Goal: Task Accomplishment & Management: Use online tool/utility

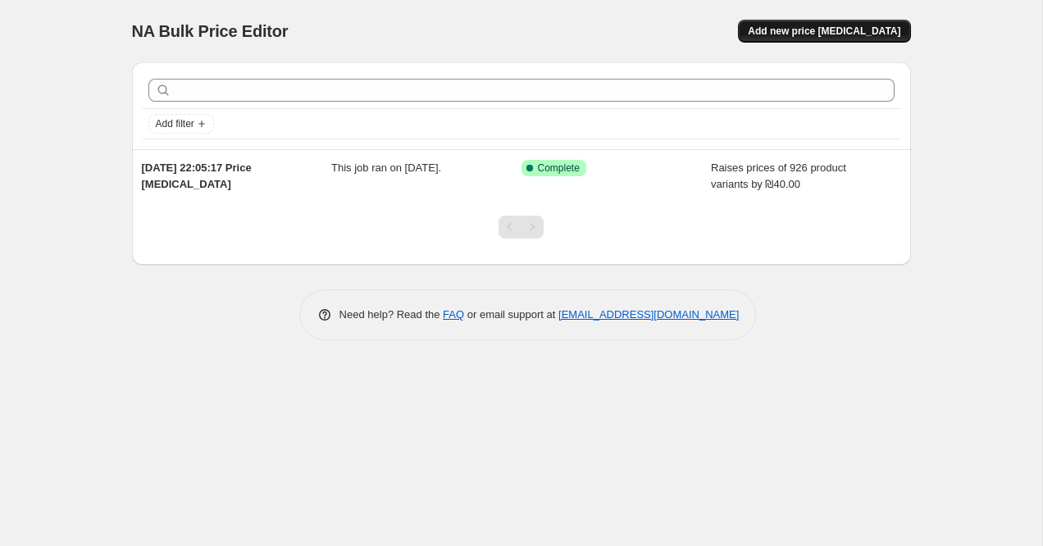
click at [801, 26] on span "Add new price [MEDICAL_DATA]" at bounding box center [824, 31] width 153 height 13
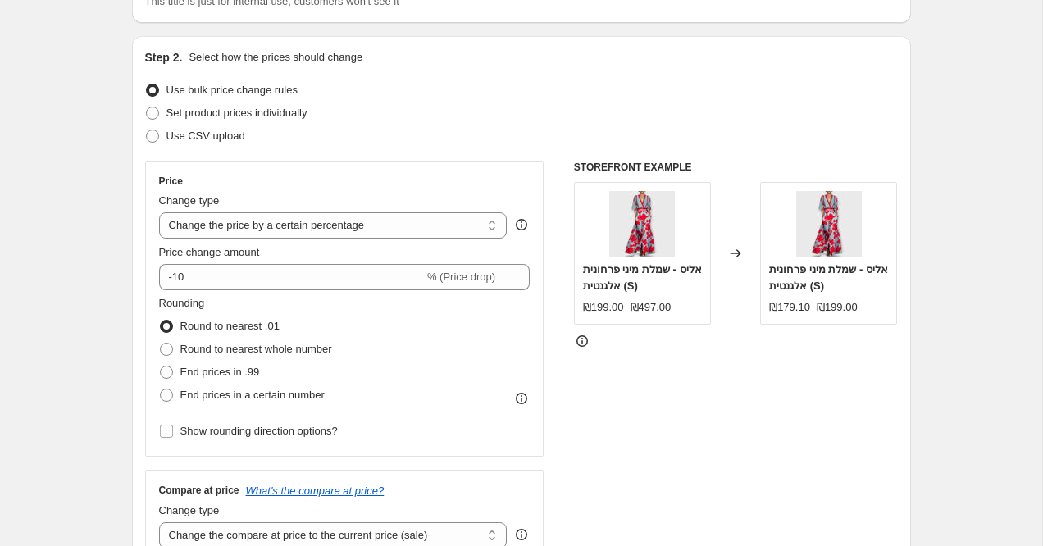
scroll to position [142, 0]
click at [349, 228] on select "Change the price to a certain amount Change the price by a certain amount Chang…" at bounding box center [333, 225] width 348 height 26
select select "by"
click at [159, 212] on select "Change the price to a certain amount Change the price by a certain amount Chang…" at bounding box center [333, 225] width 348 height 26
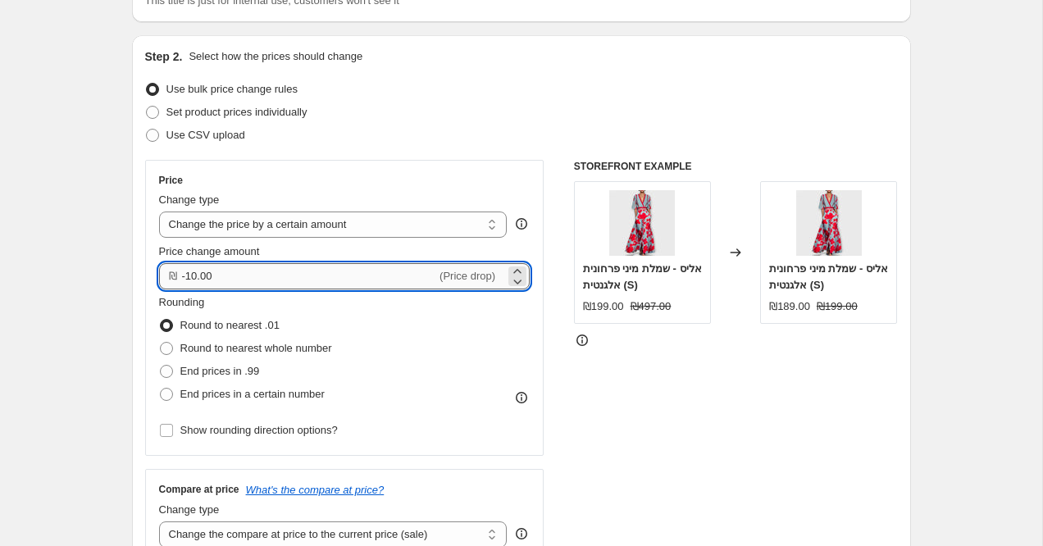
click at [244, 273] on input "-10.00" at bounding box center [309, 276] width 255 height 26
type input "20.00"
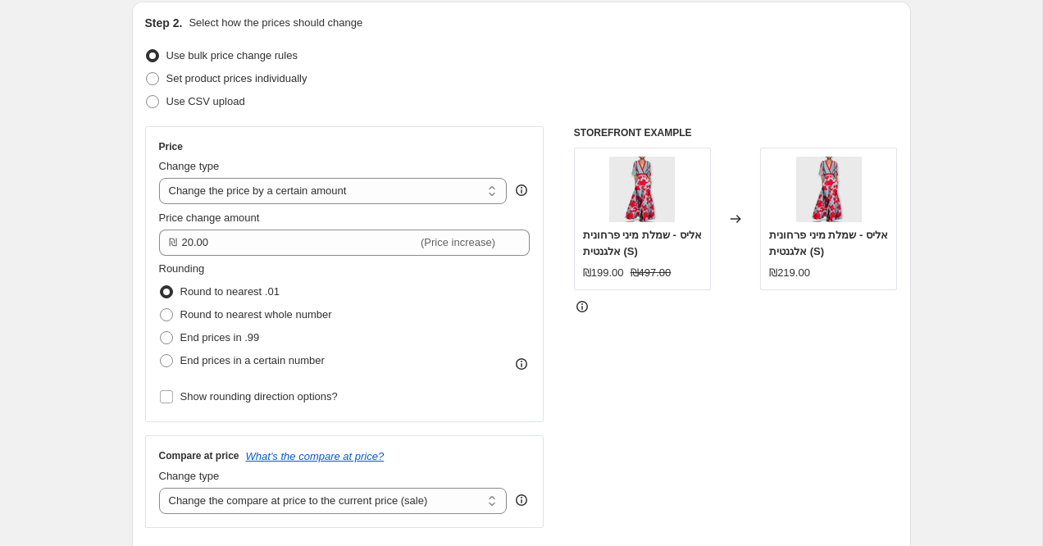
scroll to position [179, 0]
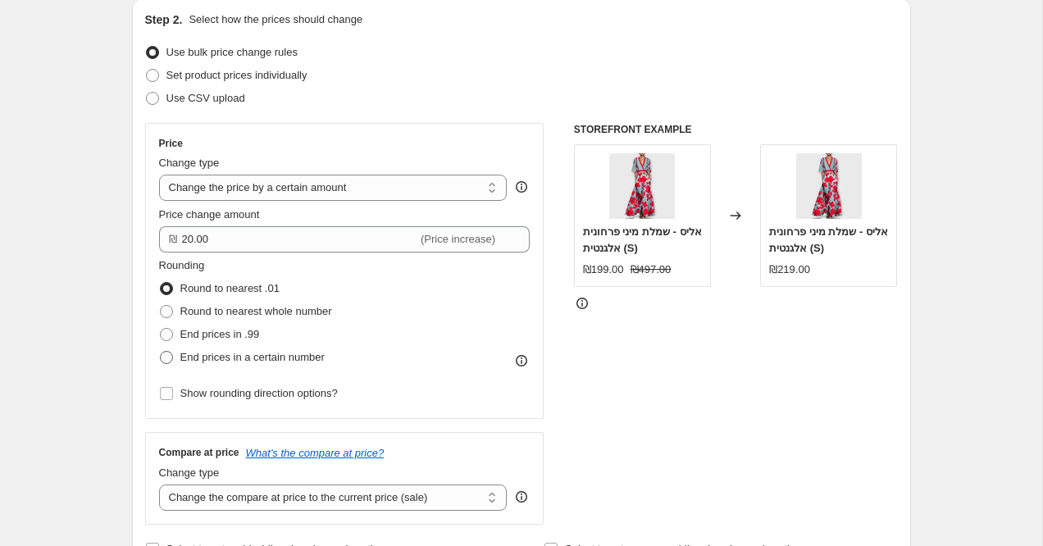
click at [216, 363] on span "End prices in a certain number" at bounding box center [252, 357] width 144 height 16
click at [161, 352] on input "End prices in a certain number" at bounding box center [160, 351] width 1 height 1
radio input "true"
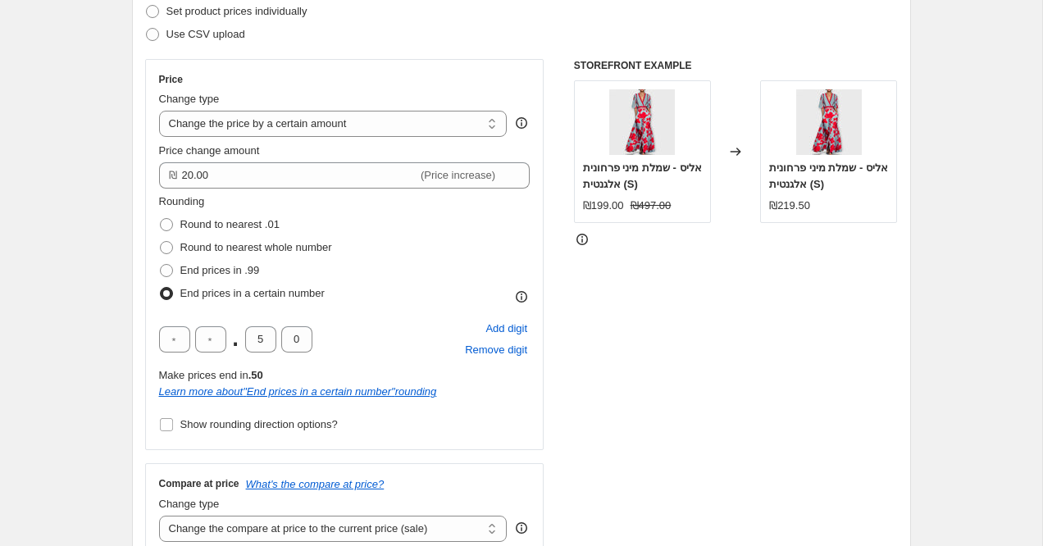
scroll to position [245, 0]
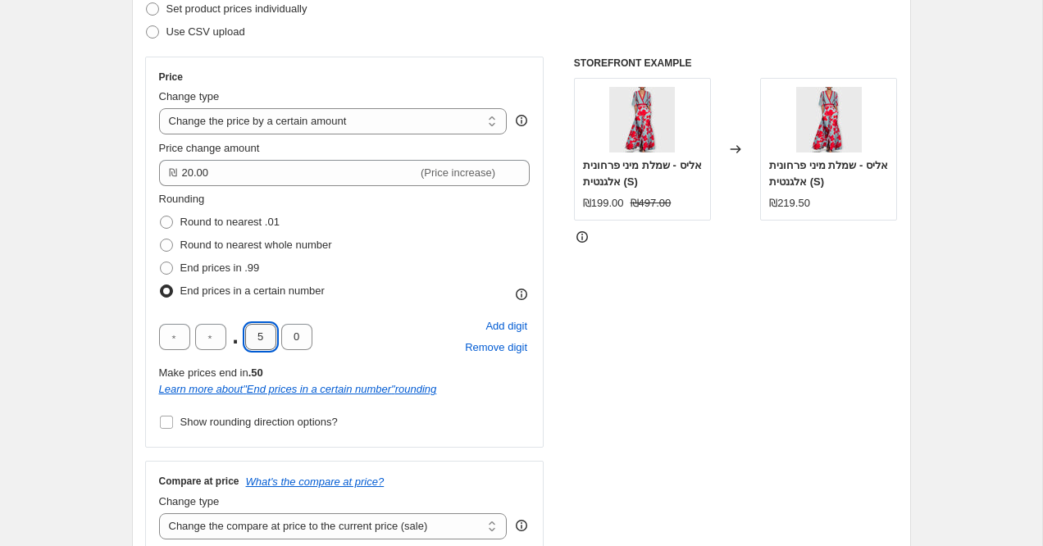
click at [258, 344] on input "5" at bounding box center [260, 337] width 31 height 26
type input "0"
click at [212, 333] on input "text" at bounding box center [210, 337] width 31 height 26
type input "9"
click at [140, 322] on div "Step 2. Select how the prices should change Use bulk price change rules Set pro…" at bounding box center [521, 267] width 779 height 671
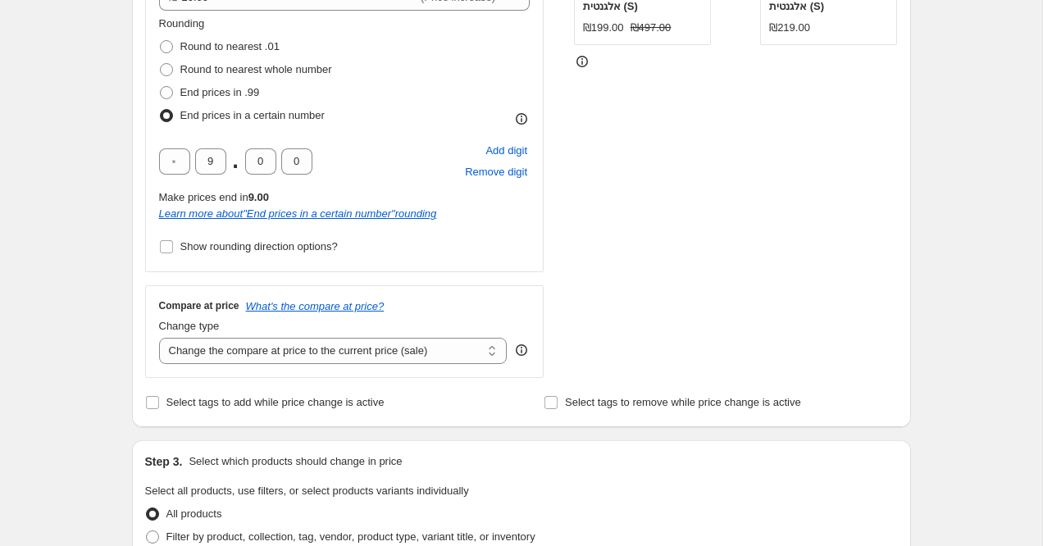
scroll to position [422, 0]
click at [206, 345] on select "Change the compare at price to the current price (sale) Change the compare at p…" at bounding box center [333, 349] width 348 height 26
select select "no_change"
click at [159, 336] on select "Change the compare at price to the current price (sale) Change the compare at p…" at bounding box center [333, 349] width 348 height 26
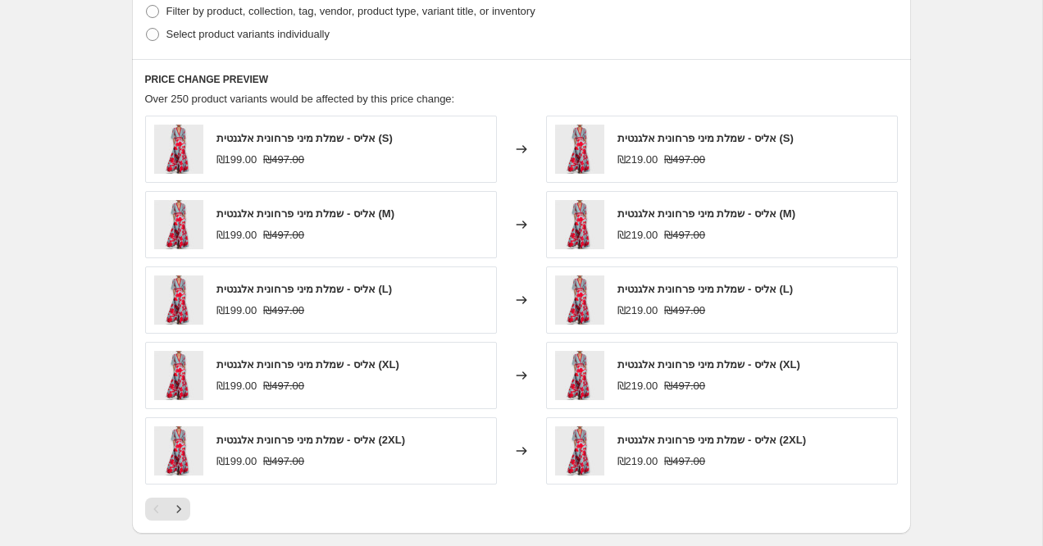
scroll to position [1188, 0]
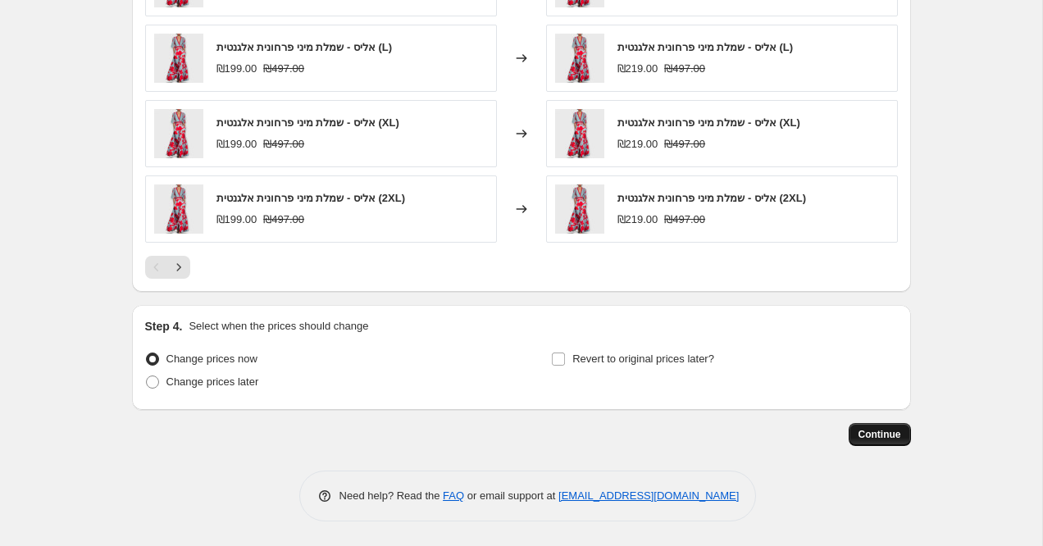
click at [855, 437] on button "Continue" at bounding box center [880, 434] width 62 height 23
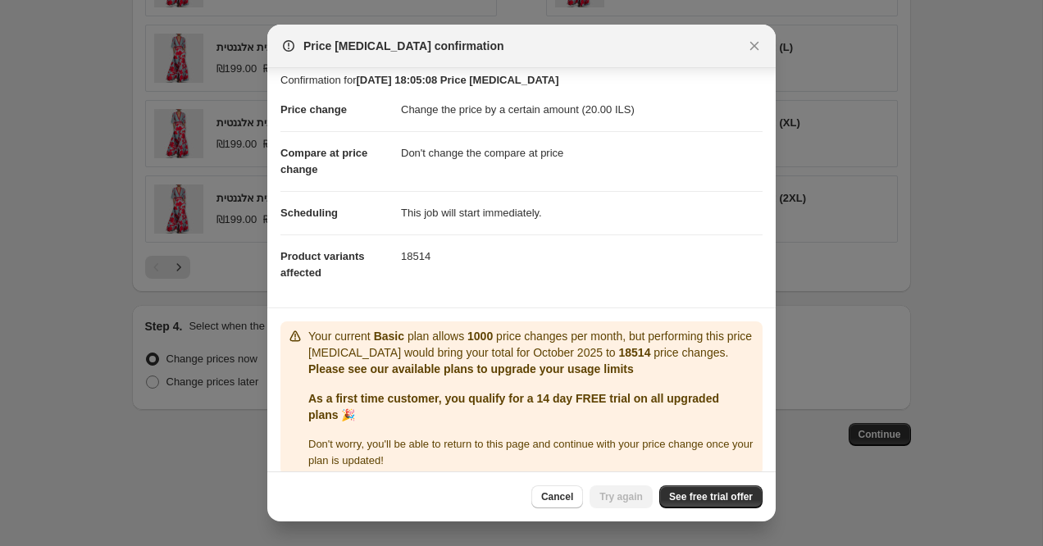
scroll to position [26, 0]
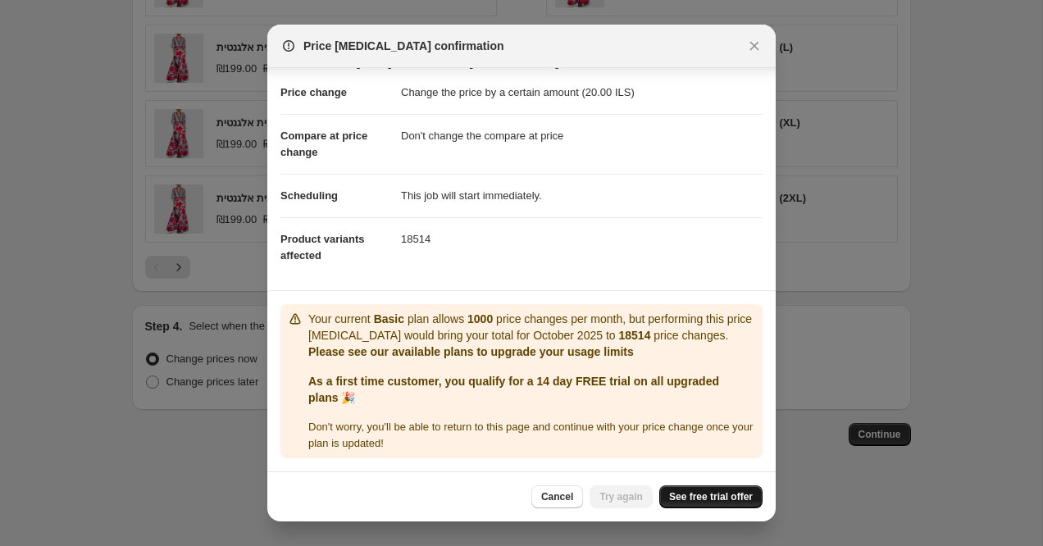
click at [688, 499] on span "See free trial offer" at bounding box center [711, 496] width 84 height 13
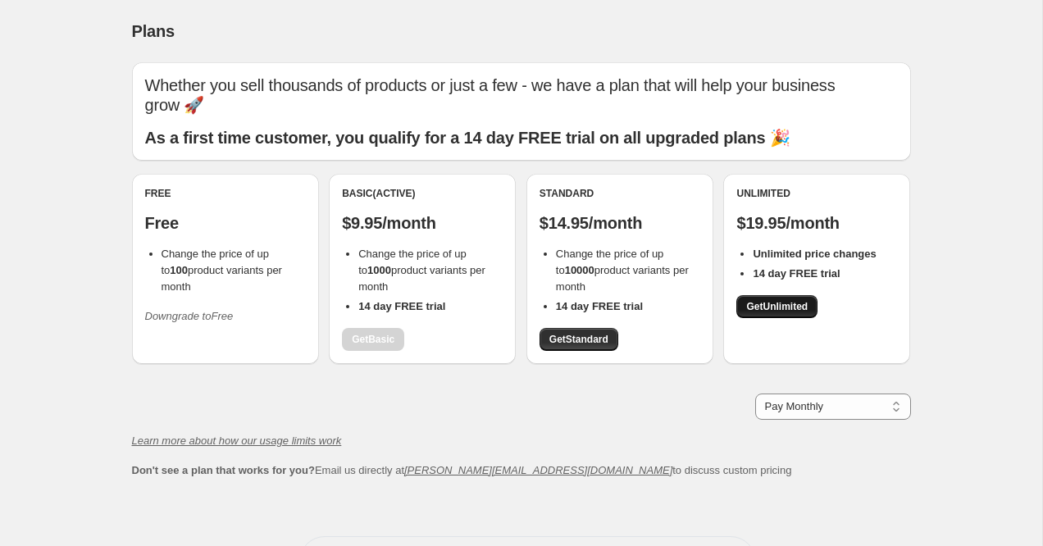
click at [773, 300] on span "Get Unlimited" at bounding box center [776, 306] width 61 height 13
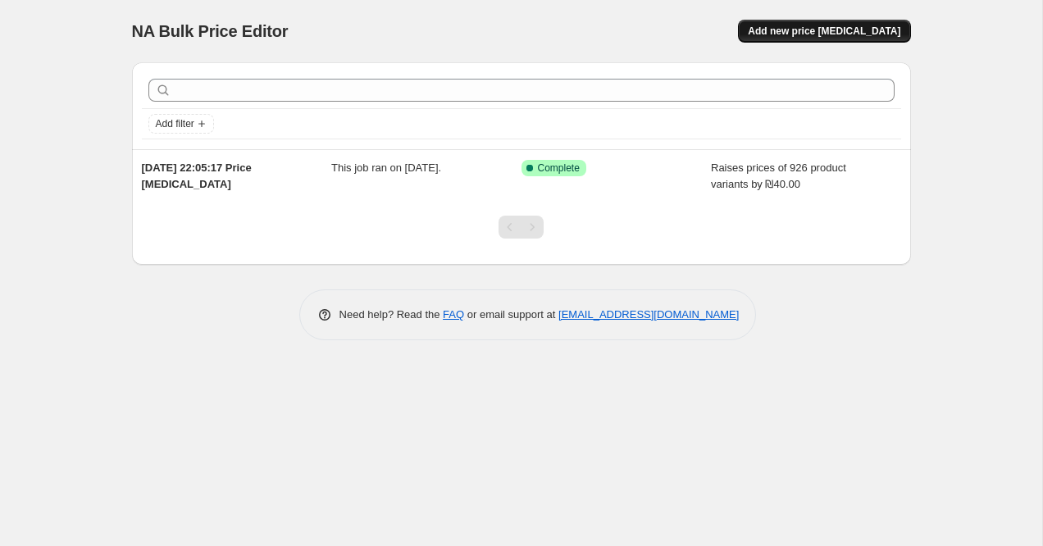
click at [821, 40] on button "Add new price [MEDICAL_DATA]" at bounding box center [824, 31] width 172 height 23
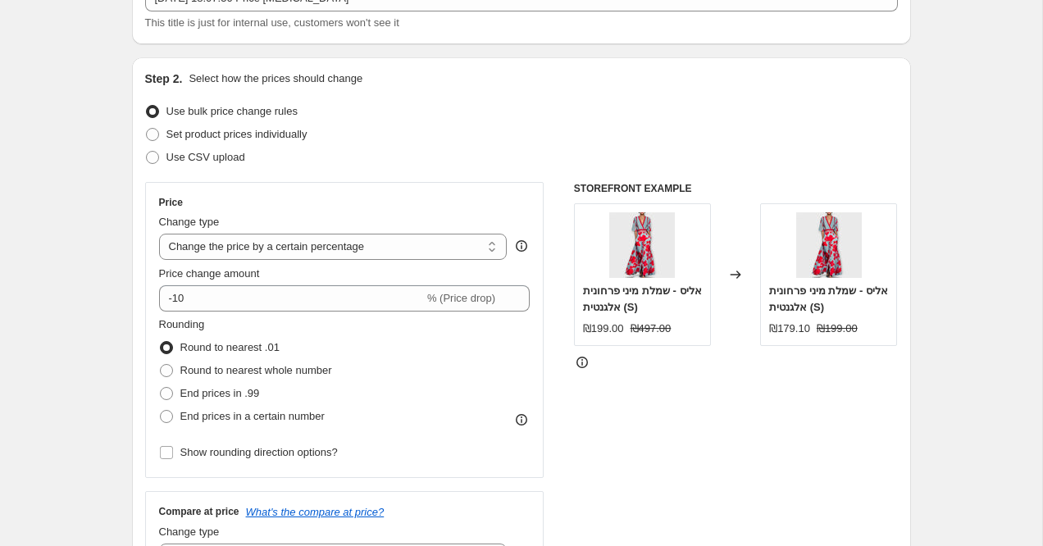
scroll to position [121, 0]
click at [283, 261] on div "Price Change type Change the price to a certain amount Change the price by a ce…" at bounding box center [344, 328] width 371 height 268
click at [284, 248] on select "Change the price to a certain amount Change the price by a certain amount Chang…" at bounding box center [333, 245] width 348 height 26
select select "by"
click at [159, 232] on select "Change the price to a certain amount Change the price by a certain amount Chang…" at bounding box center [333, 245] width 348 height 26
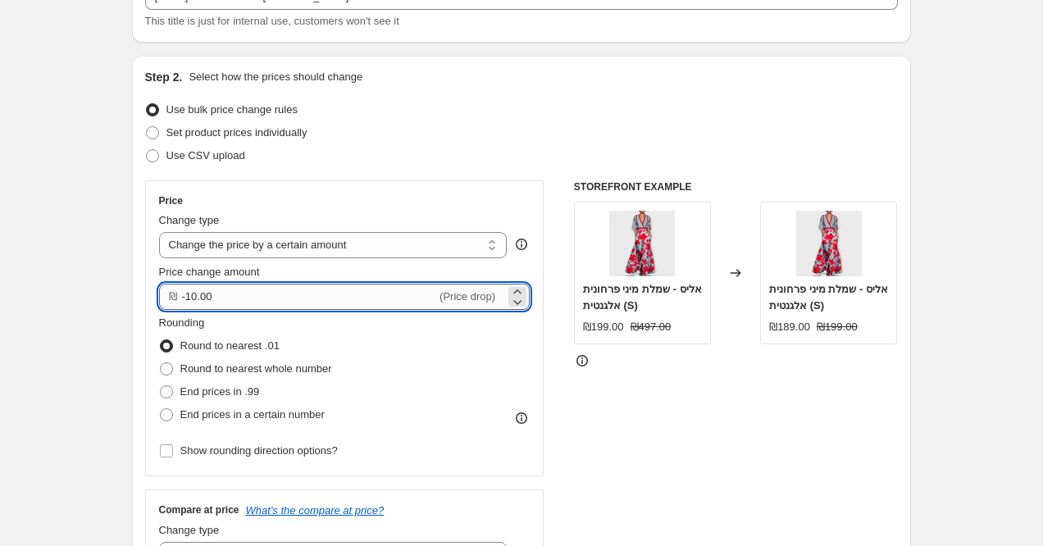
click at [255, 303] on input "-10.00" at bounding box center [309, 297] width 255 height 26
type input "20.00"
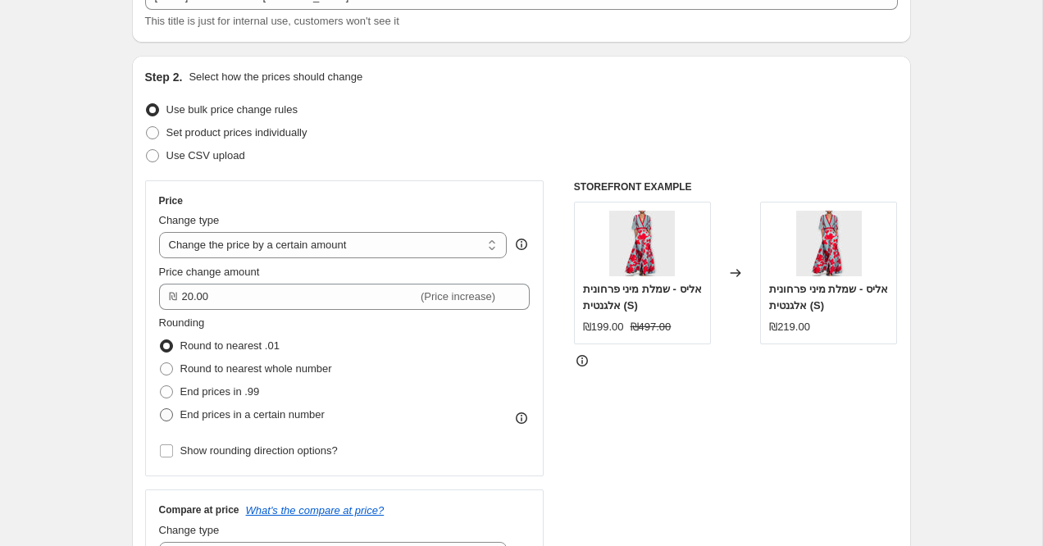
click at [176, 416] on label "End prices in a certain number" at bounding box center [242, 414] width 166 height 23
click at [161, 409] on input "End prices in a certain number" at bounding box center [160, 408] width 1 height 1
radio input "true"
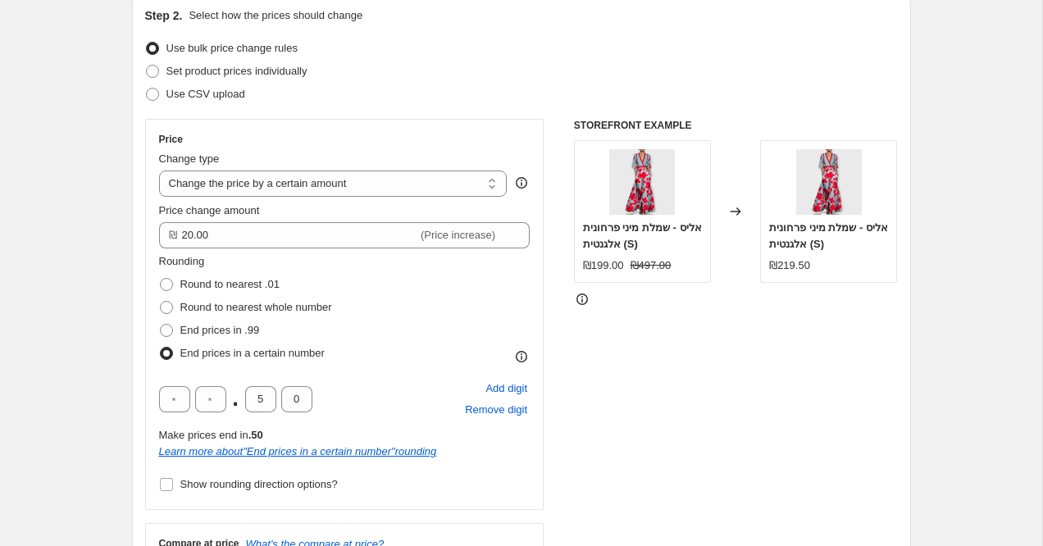
scroll to position [194, 0]
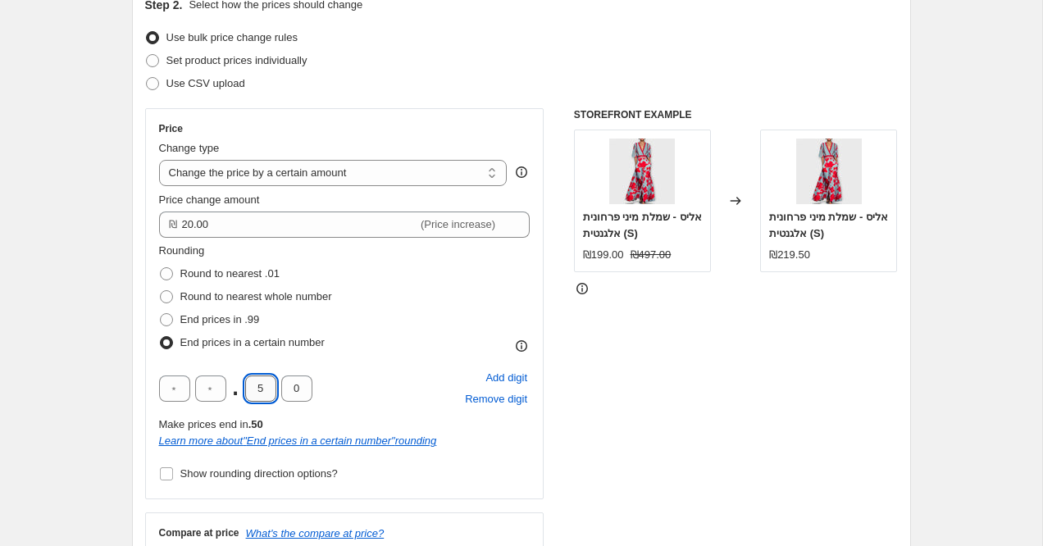
click at [262, 399] on input "5" at bounding box center [260, 389] width 31 height 26
type input "0"
click at [218, 385] on input "text" at bounding box center [210, 389] width 31 height 26
type input "9"
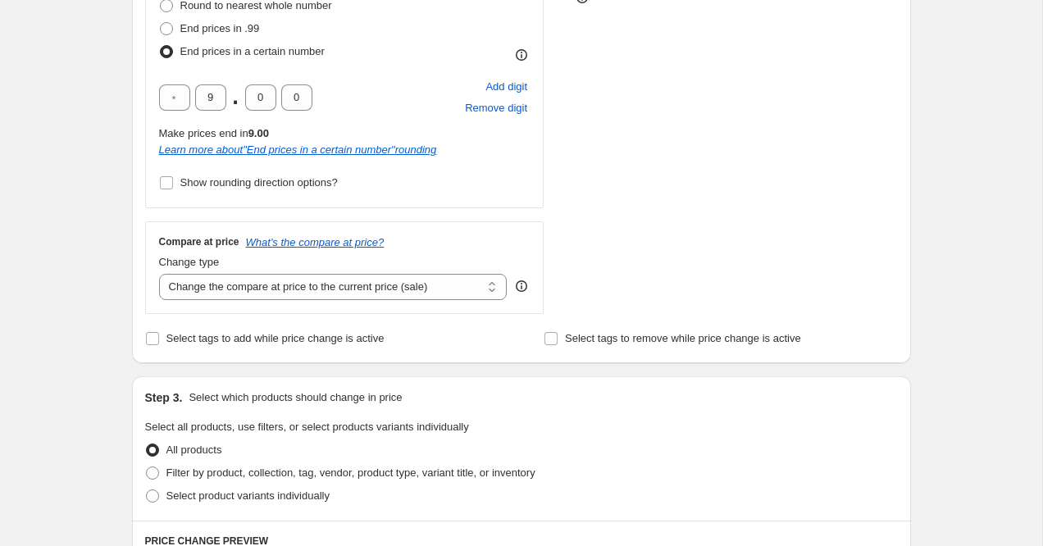
scroll to position [486, 0]
click at [316, 286] on select "Change the compare at price to the current price (sale) Change the compare at p…" at bounding box center [333, 285] width 348 height 26
select select "no_change"
click at [159, 272] on select "Change the compare at price to the current price (sale) Change the compare at p…" at bounding box center [333, 285] width 348 height 26
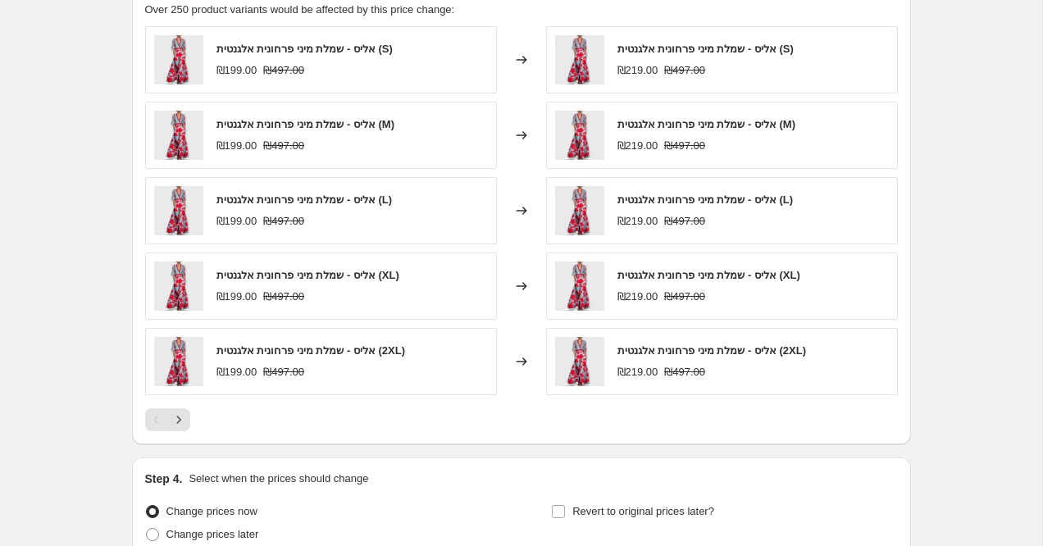
scroll to position [1188, 0]
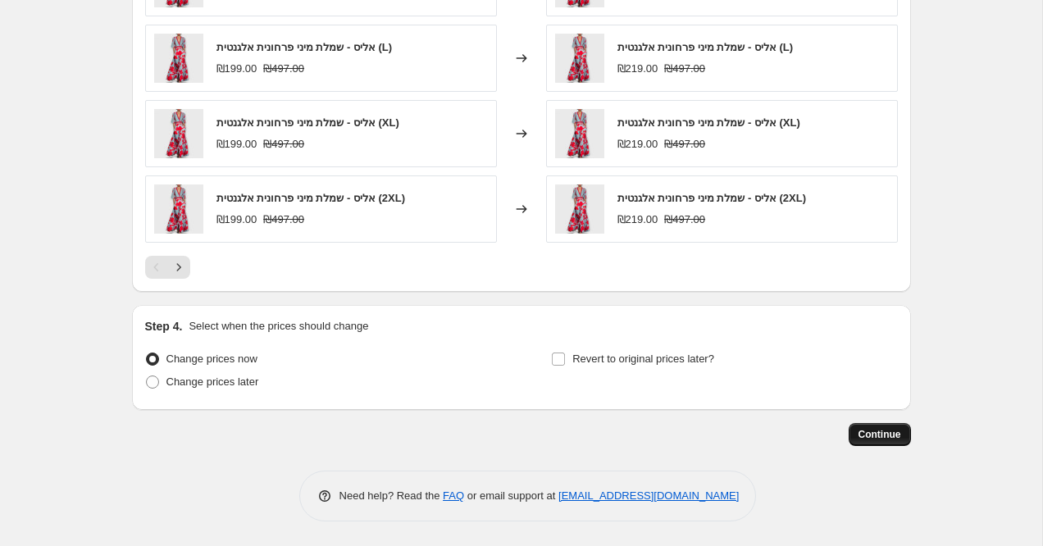
click at [858, 435] on span "Continue" at bounding box center [879, 434] width 43 height 13
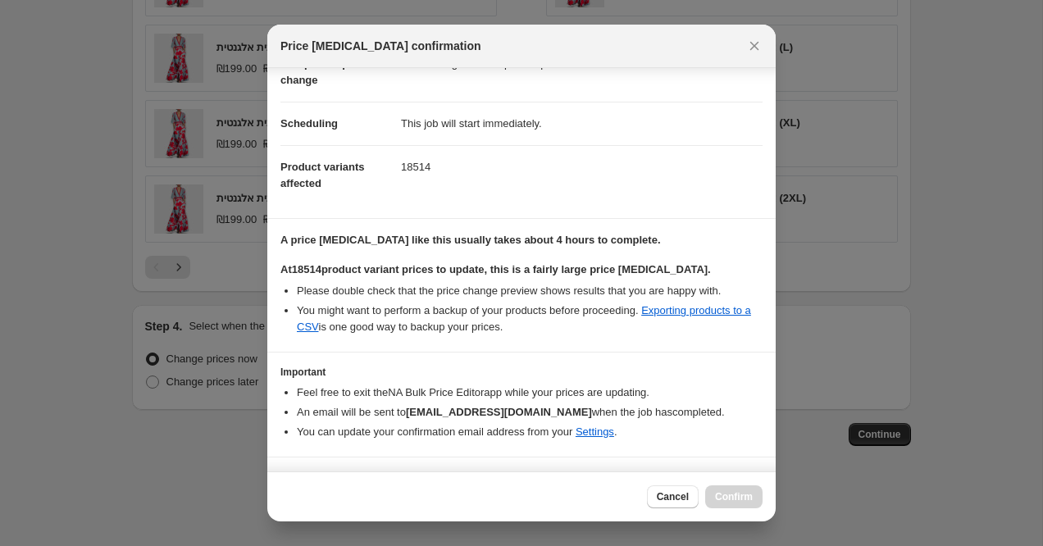
scroll to position [134, 0]
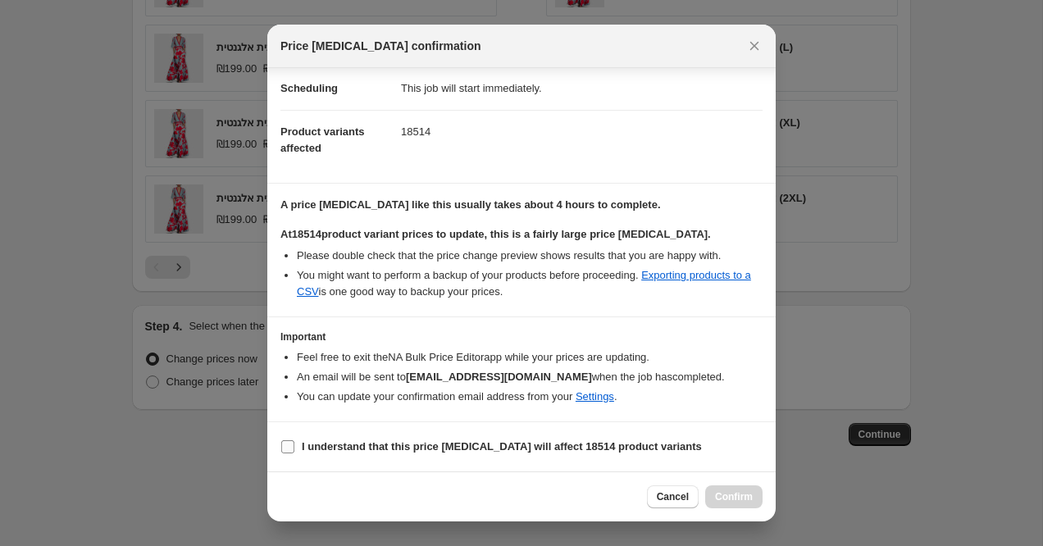
click at [400, 439] on span "I understand that this price change job will affect 18514 product variants" at bounding box center [502, 447] width 400 height 16
click at [294, 440] on input "I understand that this price change job will affect 18514 product variants" at bounding box center [287, 446] width 13 height 13
checkbox input "true"
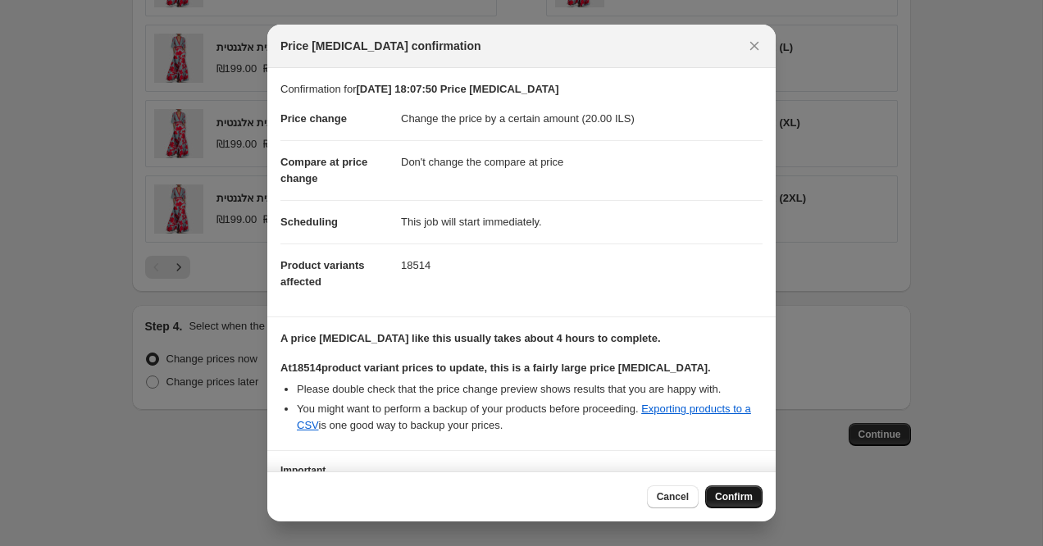
click at [718, 494] on span "Confirm" at bounding box center [734, 496] width 38 height 13
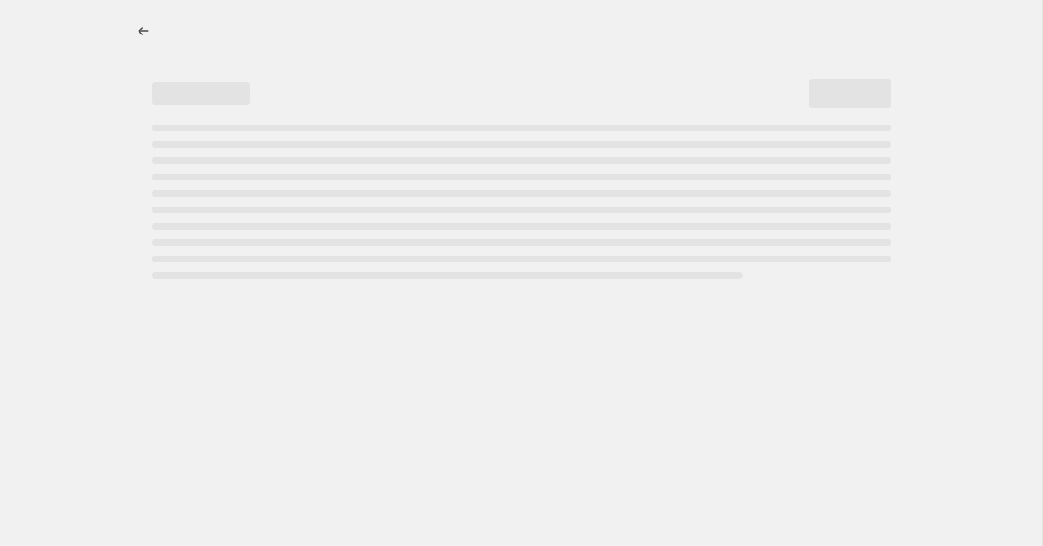
select select "by"
select select "no_change"
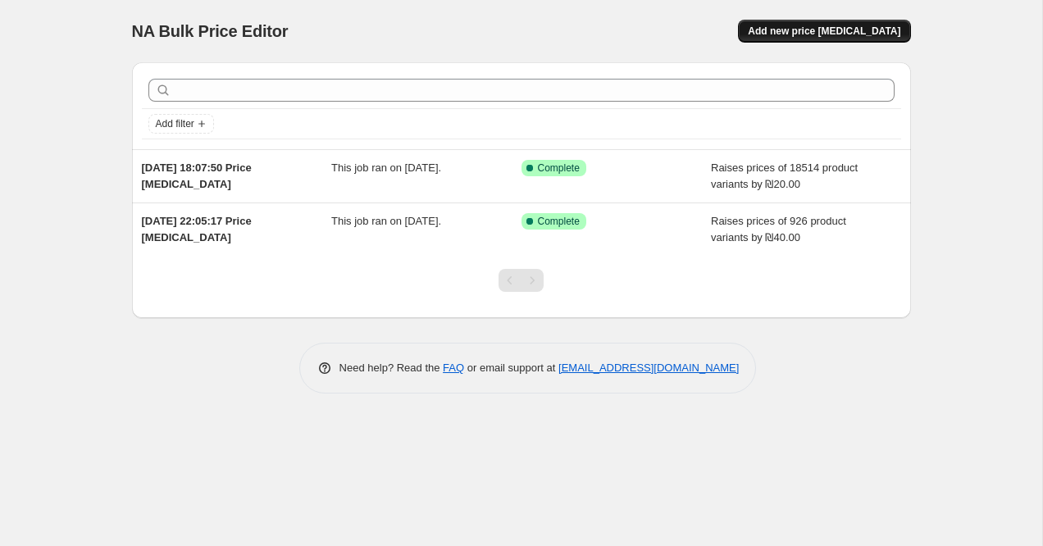
click at [813, 29] on span "Add new price [MEDICAL_DATA]" at bounding box center [824, 31] width 153 height 13
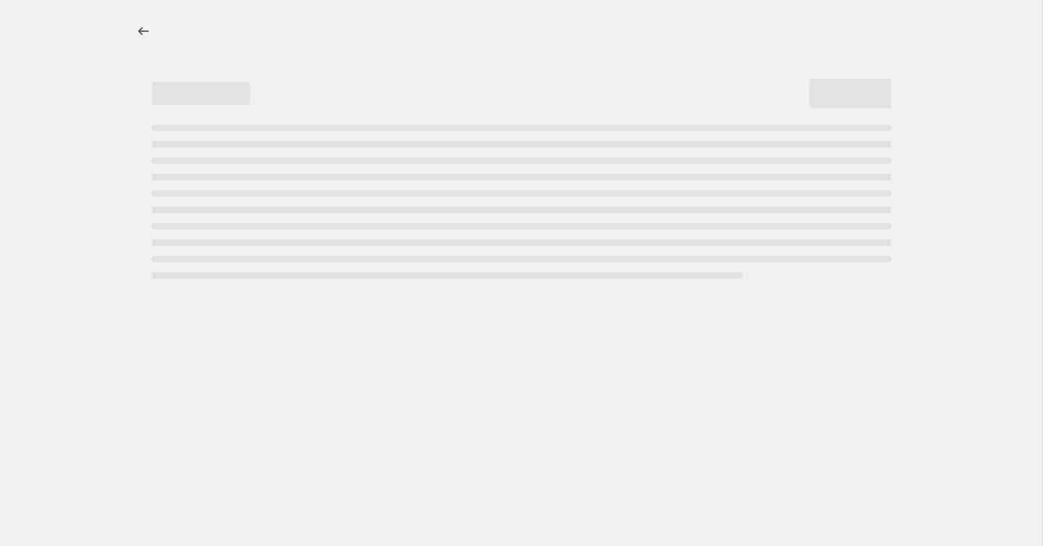
select select "percentage"
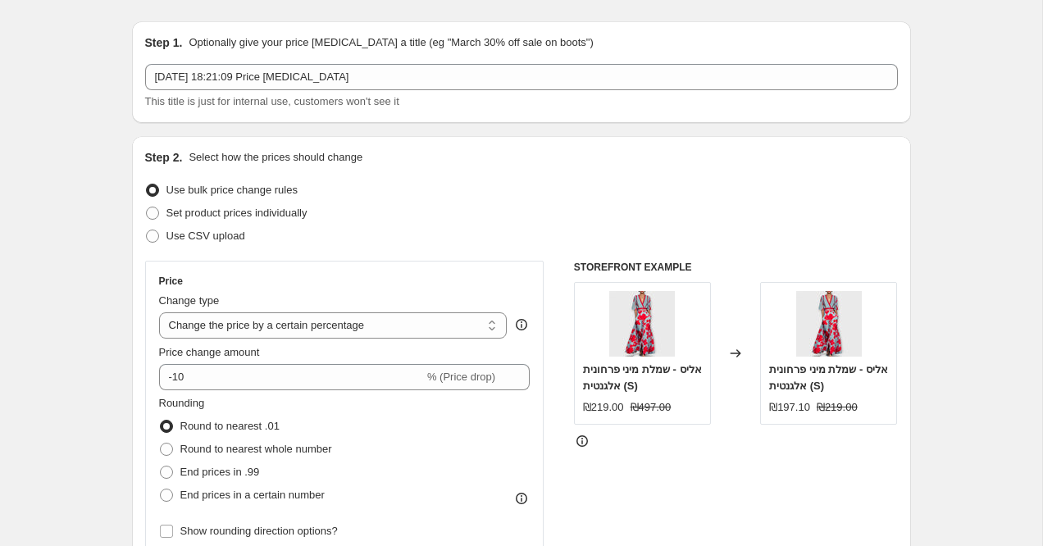
scroll to position [67, 0]
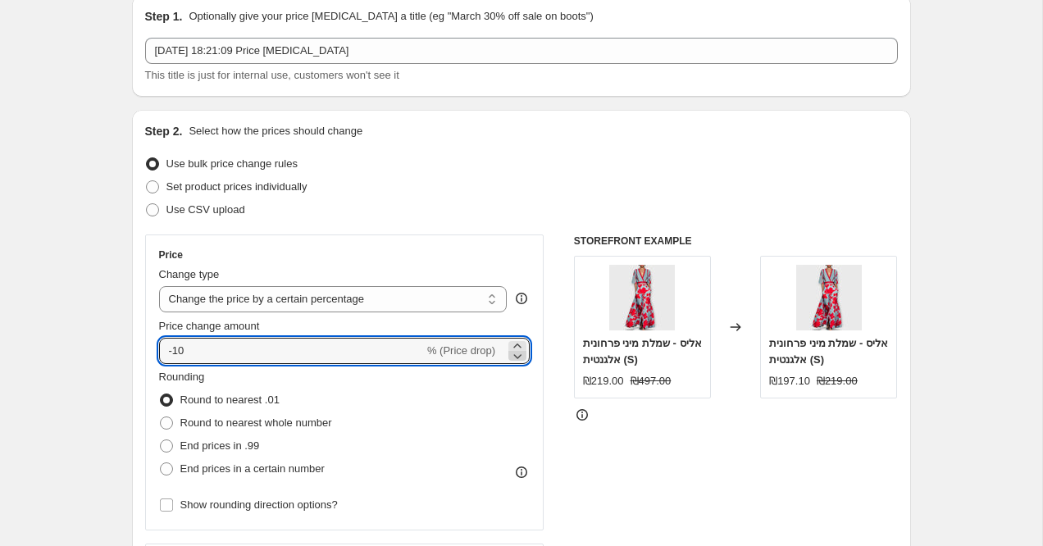
click at [513, 354] on icon at bounding box center [517, 356] width 16 height 16
click at [518, 340] on icon at bounding box center [517, 346] width 16 height 16
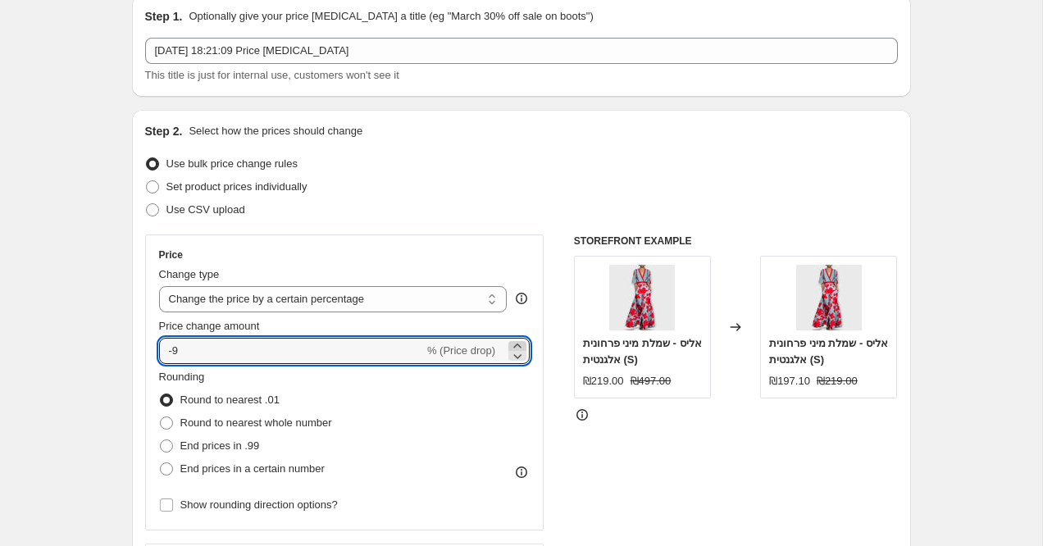
click at [518, 340] on icon at bounding box center [517, 346] width 16 height 16
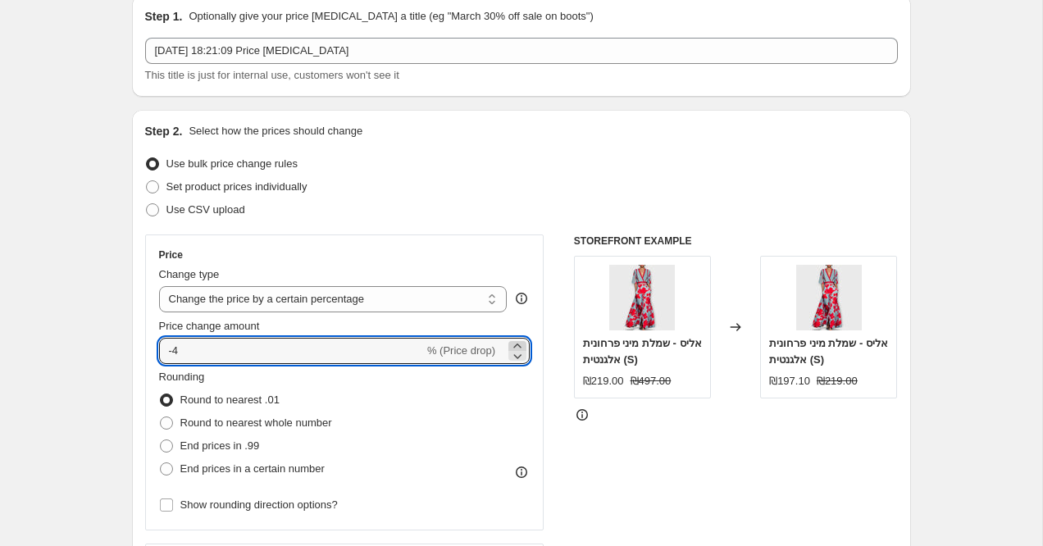
click at [518, 340] on icon at bounding box center [517, 346] width 16 height 16
type input "0"
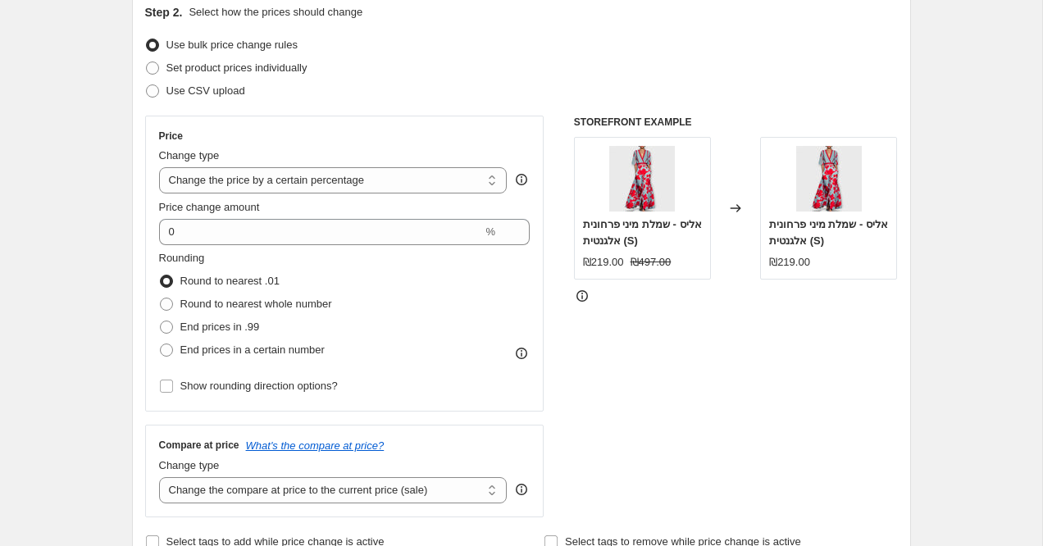
scroll to position [210, 0]
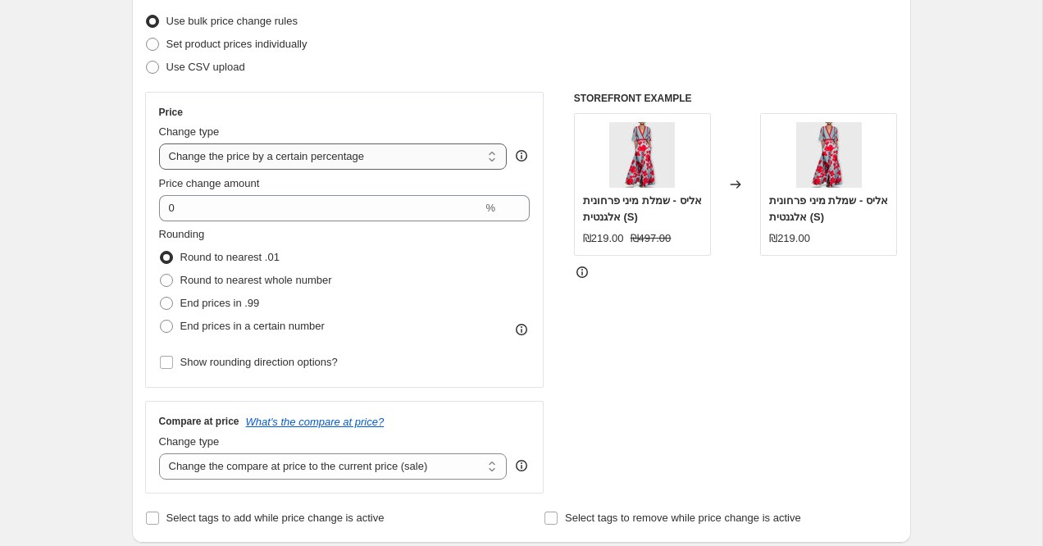
click at [426, 147] on select "Change the price to a certain amount Change the price by a certain amount Chang…" at bounding box center [333, 156] width 348 height 26
click at [159, 143] on select "Change the price to a certain amount Change the price by a certain amount Chang…" at bounding box center [333, 156] width 348 height 26
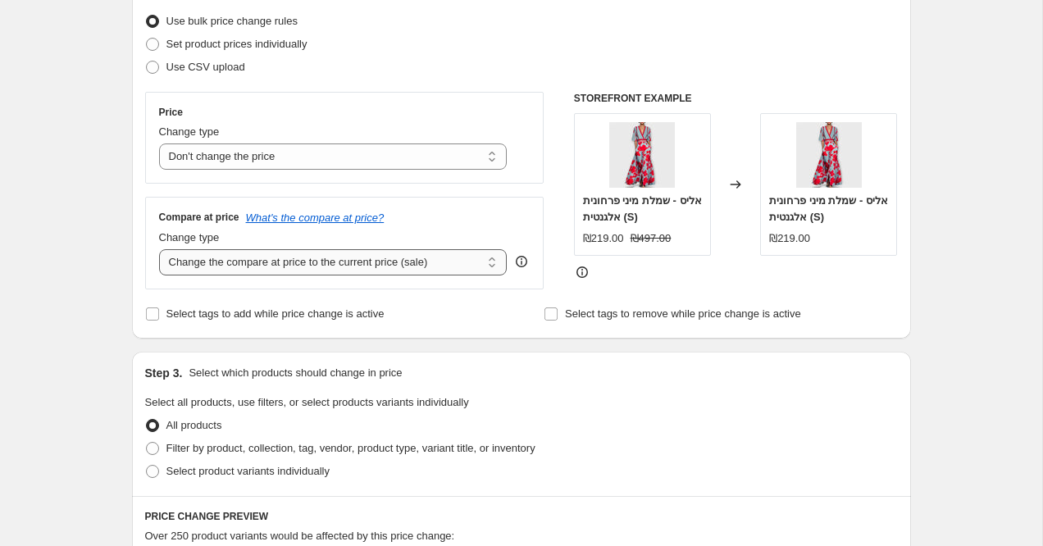
click at [289, 271] on select "Change the compare at price to the current price (sale) Change the compare at p…" at bounding box center [333, 262] width 348 height 26
click at [237, 166] on select "Change the price to a certain amount Change the price by a certain amount Chang…" at bounding box center [333, 156] width 348 height 26
click at [159, 143] on select "Change the price to a certain amount Change the price by a certain amount Chang…" at bounding box center [333, 156] width 348 height 26
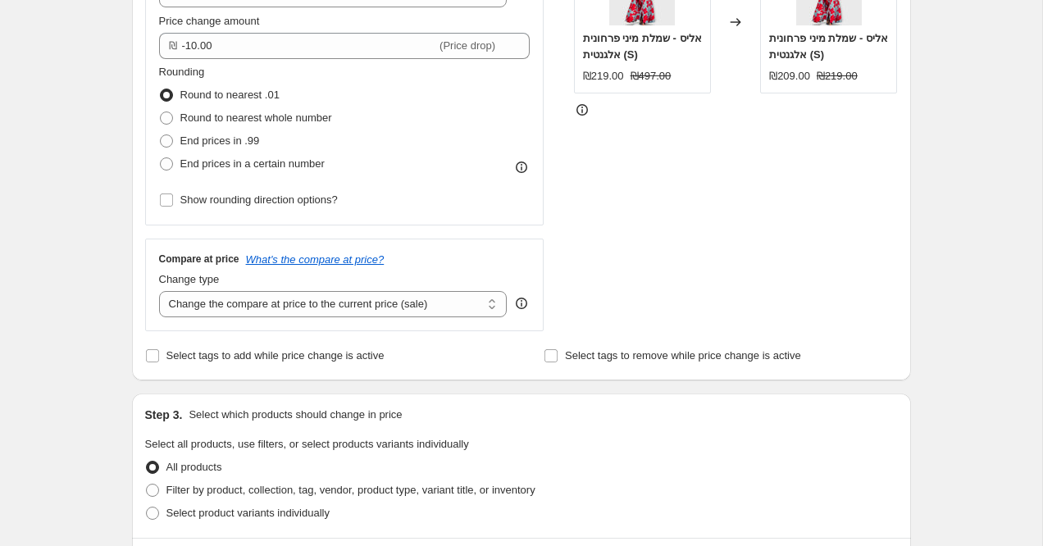
scroll to position [344, 0]
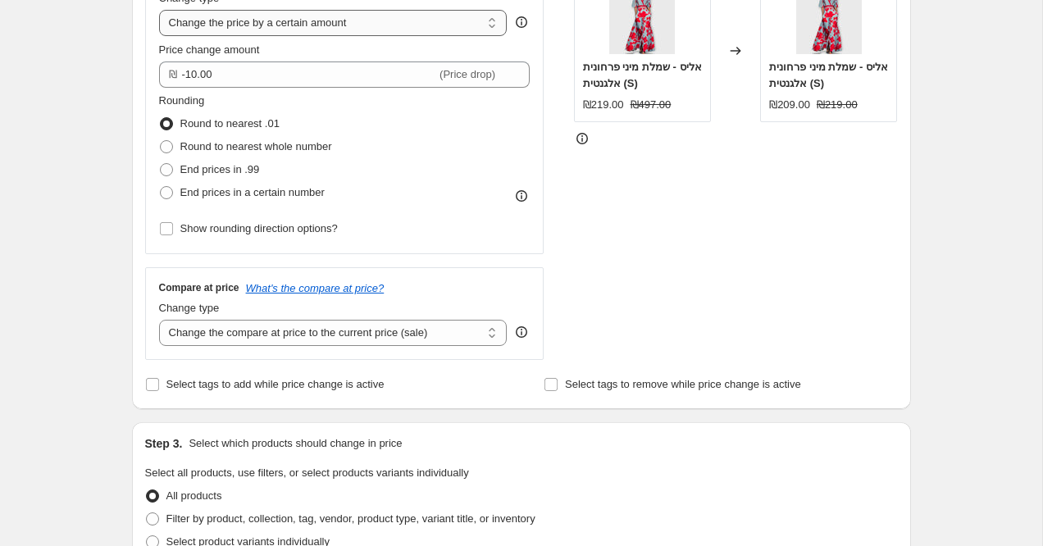
click at [233, 25] on select "Change the price to a certain amount Change the price by a certain amount Chang…" at bounding box center [333, 23] width 348 height 26
select select "no_change"
click at [159, 10] on select "Change the price to a certain amount Change the price by a certain amount Chang…" at bounding box center [333, 23] width 348 height 26
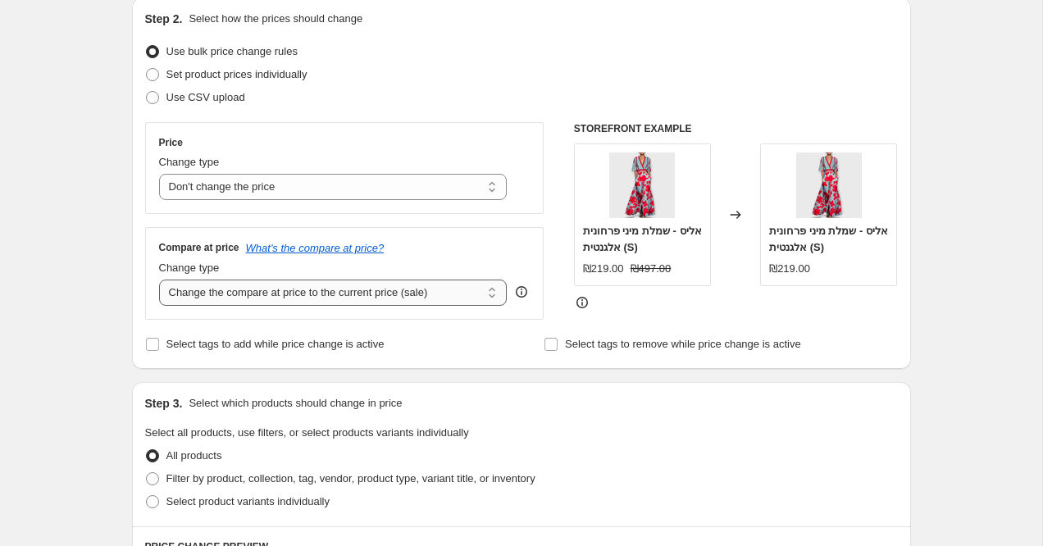
scroll to position [180, 0]
click at [235, 297] on select "Change the compare at price to the current price (sale) Change the compare at p…" at bounding box center [333, 292] width 348 height 26
select select "by"
click at [159, 279] on select "Change the compare at price to the current price (sale) Change the compare at p…" at bounding box center [333, 292] width 348 height 26
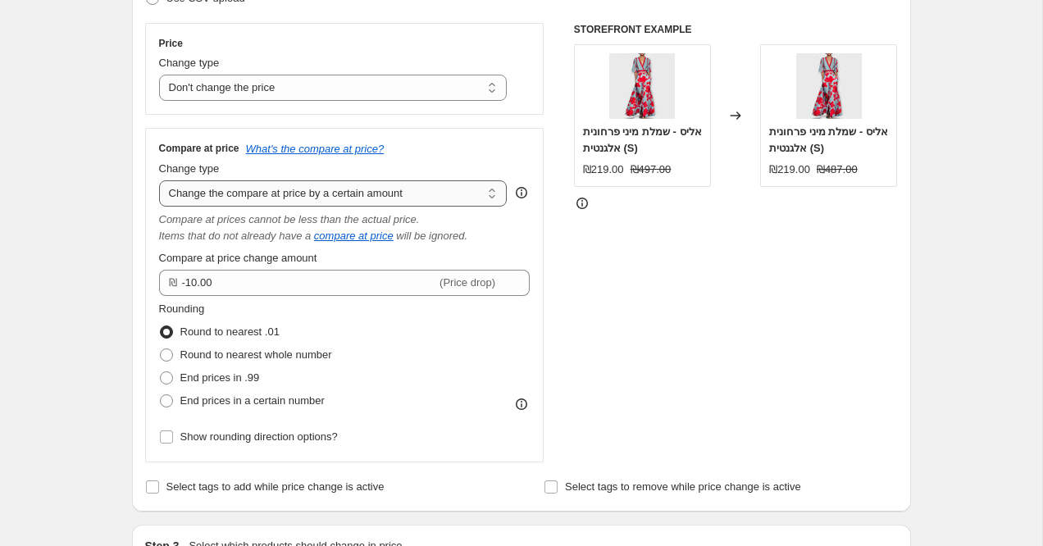
scroll to position [297, 0]
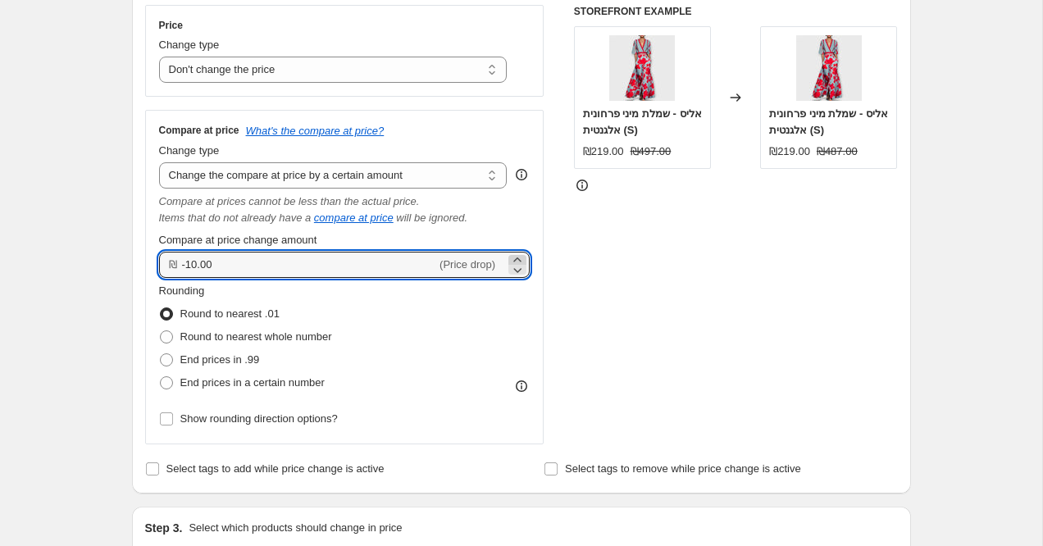
click at [512, 257] on icon at bounding box center [517, 260] width 16 height 16
click at [359, 256] on input "-9.96" at bounding box center [309, 265] width 255 height 26
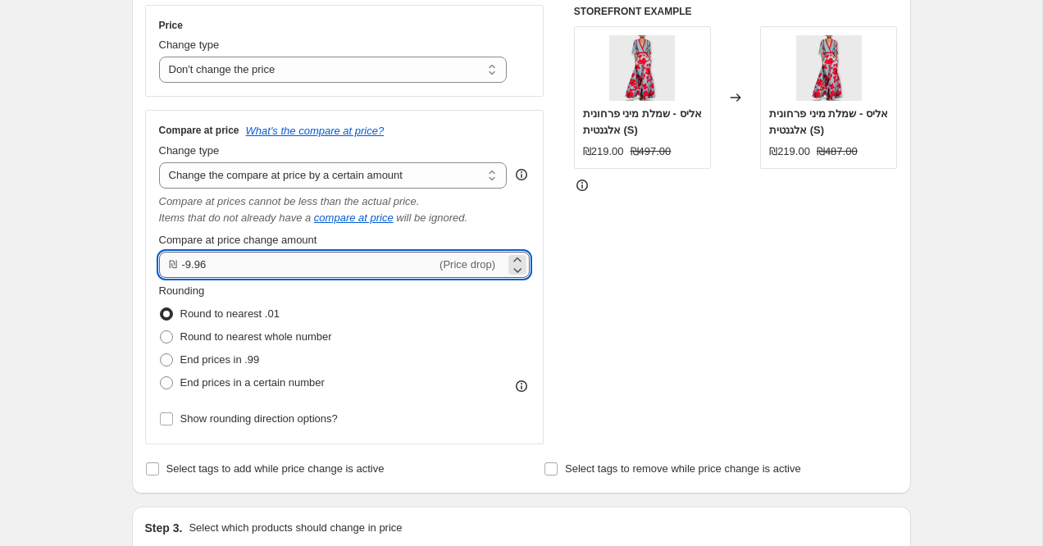
click at [359, 256] on input "-9.96" at bounding box center [309, 265] width 255 height 26
type input "60.00"
click at [67, 234] on div "Create new price change job. This page is ready Create new price change job Dra…" at bounding box center [521, 541] width 1042 height 1677
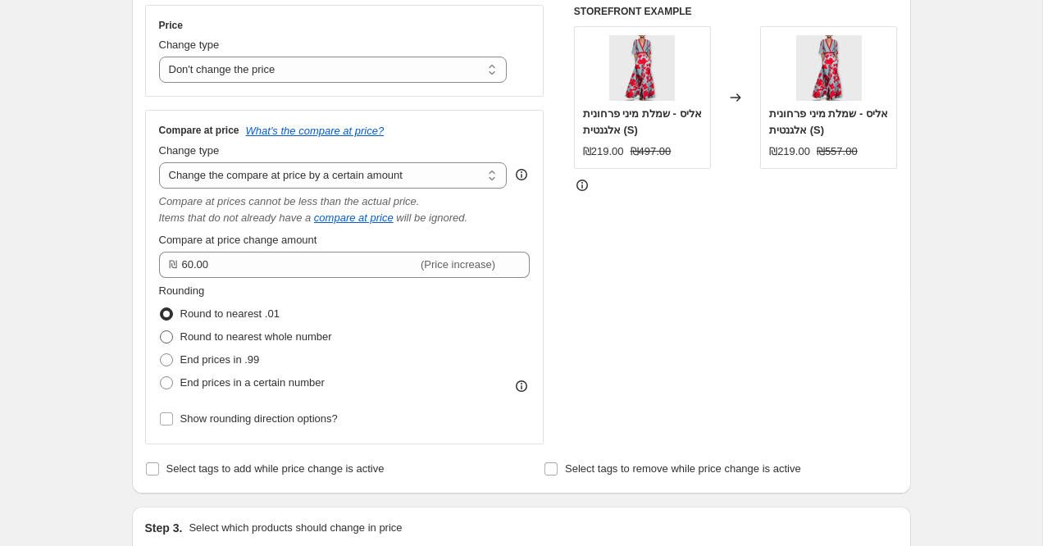
click at [212, 335] on span "Round to nearest whole number" at bounding box center [256, 336] width 152 height 12
click at [161, 331] on input "Round to nearest whole number" at bounding box center [160, 330] width 1 height 1
radio input "true"
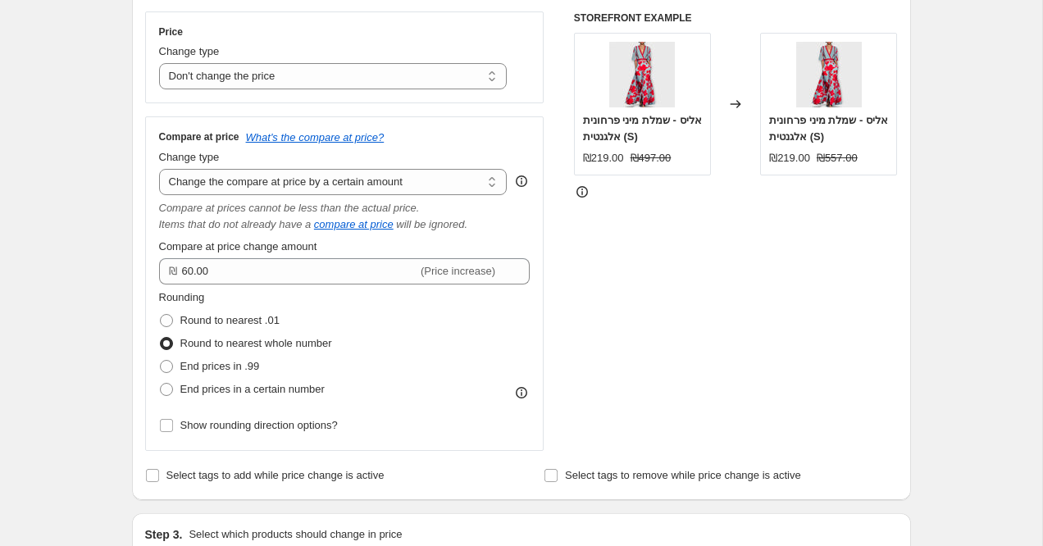
scroll to position [280, 0]
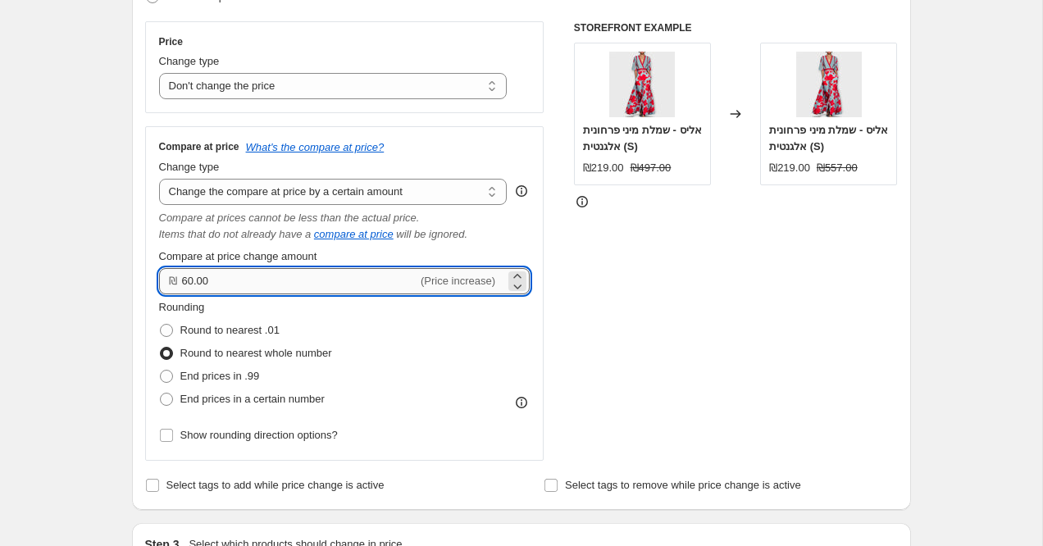
click at [207, 279] on input "60.00" at bounding box center [300, 281] width 236 height 26
type input "70.00"
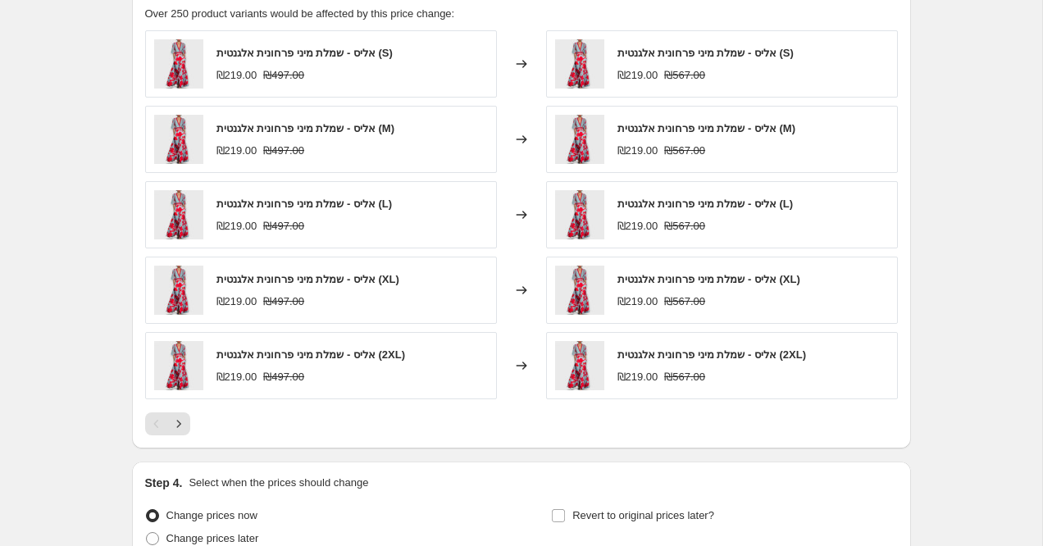
scroll to position [1131, 0]
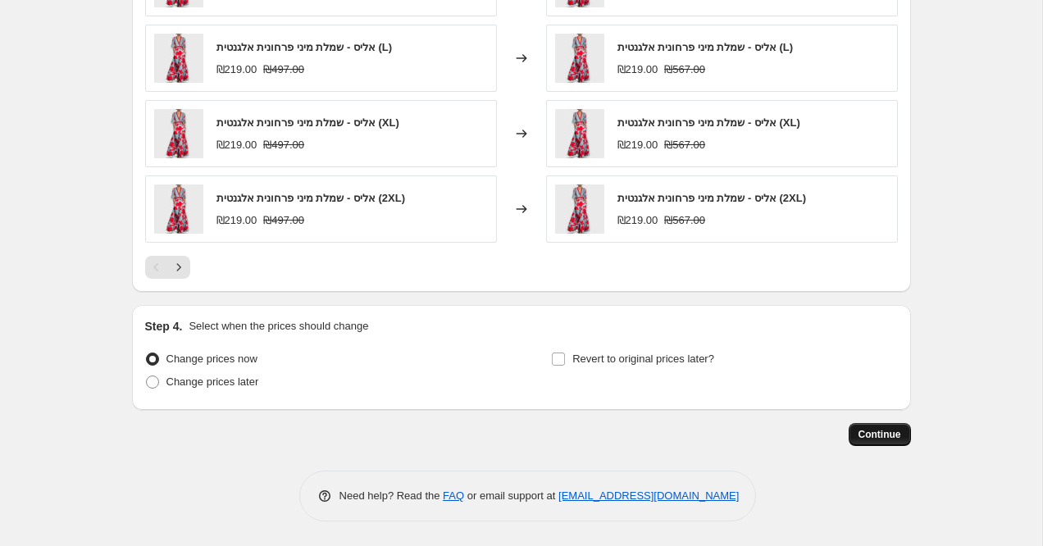
click at [897, 438] on span "Continue" at bounding box center [879, 434] width 43 height 13
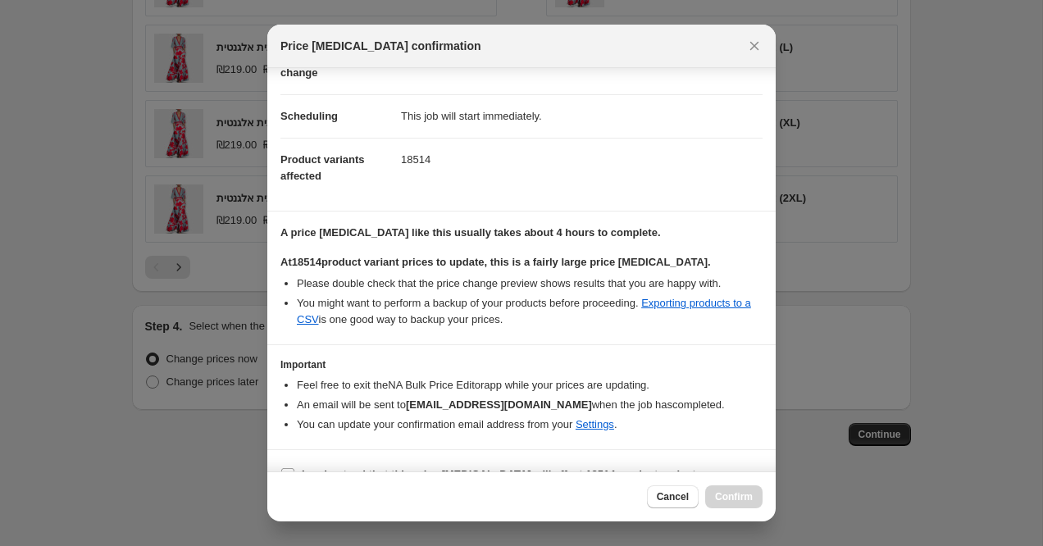
scroll to position [134, 0]
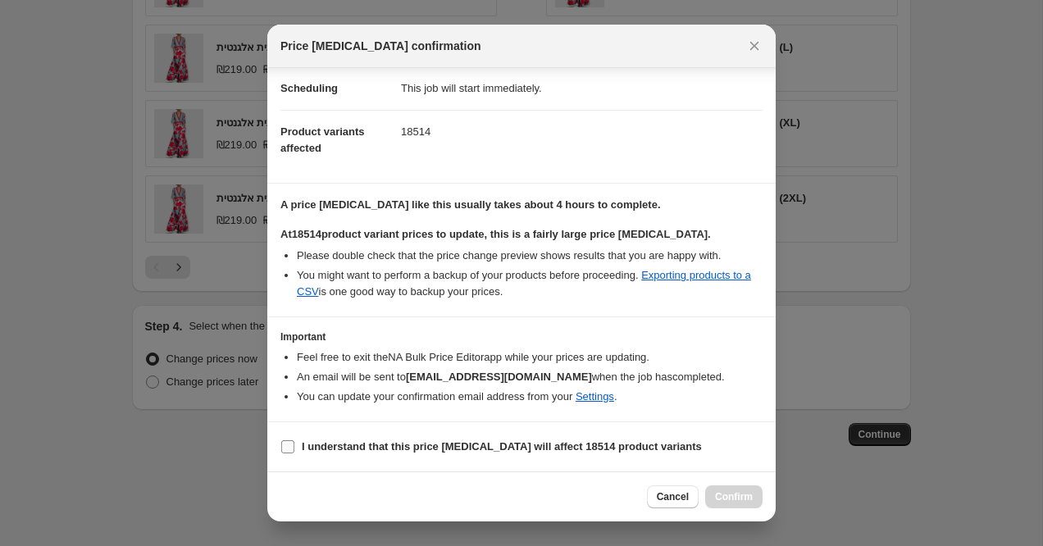
click at [427, 448] on b "I understand that this price change job will affect 18514 product variants" at bounding box center [502, 446] width 400 height 12
click at [294, 448] on input "I understand that this price change job will affect 18514 product variants" at bounding box center [287, 446] width 13 height 13
checkbox input "true"
click at [740, 490] on button "Confirm" at bounding box center [733, 496] width 57 height 23
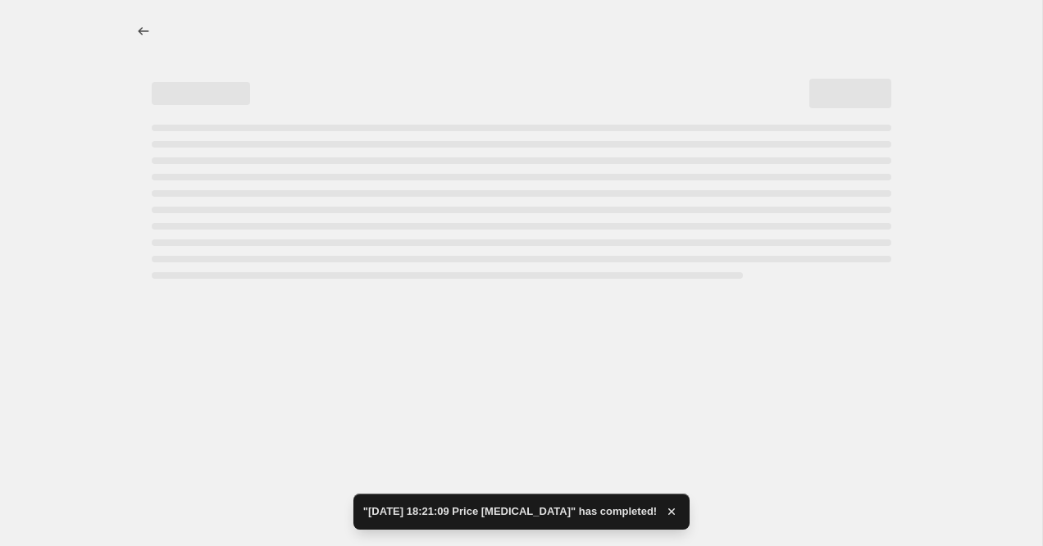
select select "no_change"
select select "by"
